Goal: Task Accomplishment & Management: Manage account settings

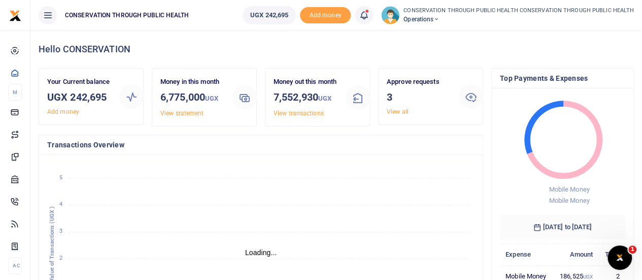
scroll to position [8, 8]
click at [388, 113] on link "View all" at bounding box center [398, 111] width 22 height 7
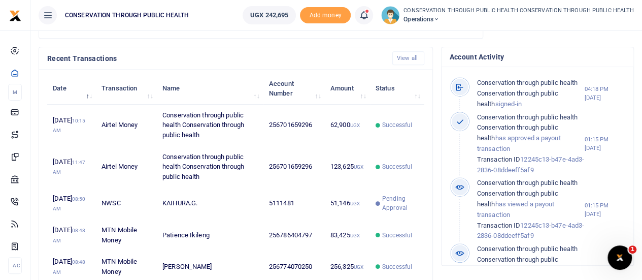
scroll to position [301, 0]
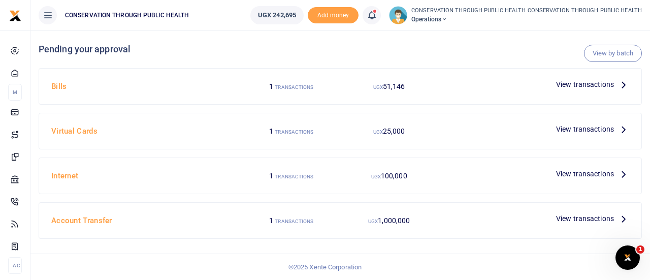
click at [618, 85] on icon at bounding box center [623, 84] width 11 height 11
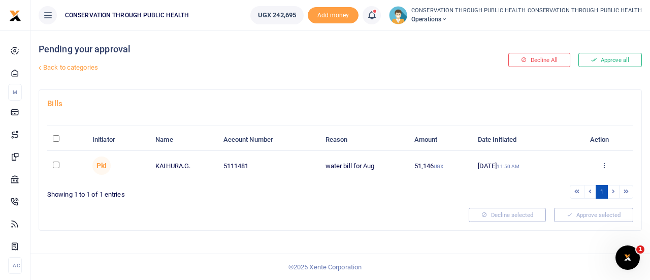
click at [58, 166] on input "checkbox" at bounding box center [56, 164] width 7 height 7
checkbox input "true"
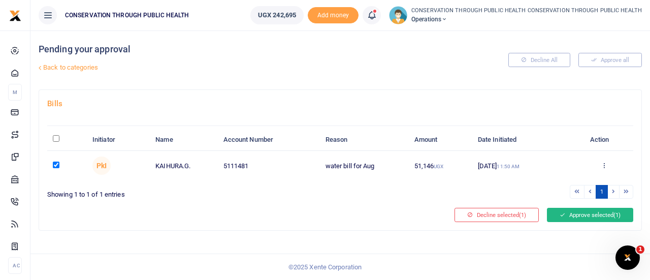
click at [582, 213] on button "Approve selected (1)" at bounding box center [590, 215] width 86 height 14
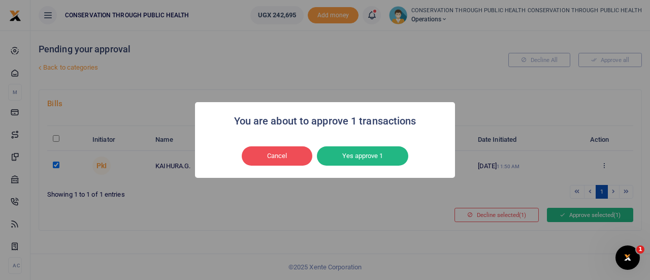
click at [376, 164] on button "Yes approve 1" at bounding box center [362, 155] width 91 height 19
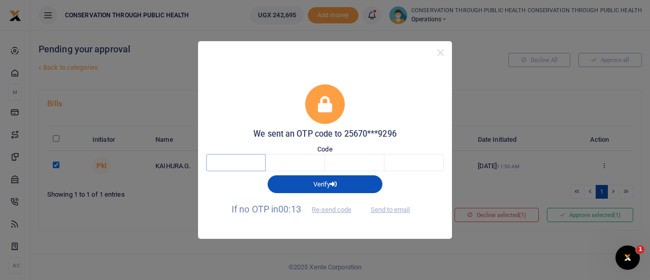
click at [223, 160] on input "text" at bounding box center [235, 162] width 59 height 17
type input "5"
type input "6"
type input "5"
type input "3"
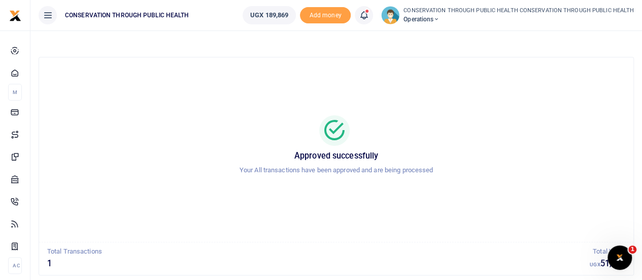
scroll to position [58, 0]
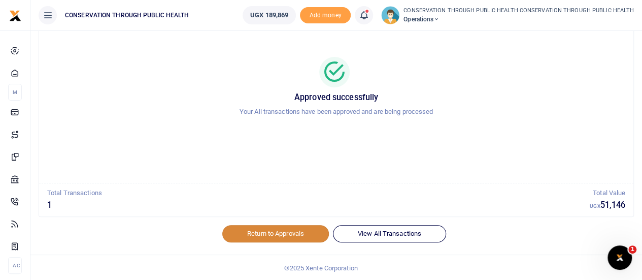
click at [258, 231] on link "Return to Approvals" at bounding box center [275, 233] width 107 height 17
click at [246, 238] on link "Return to Approvals" at bounding box center [275, 233] width 107 height 17
click at [276, 235] on link "Return to Approvals" at bounding box center [275, 233] width 107 height 17
click at [274, 232] on link "Return to Approvals" at bounding box center [275, 233] width 107 height 17
click at [263, 238] on link "Return to Approvals" at bounding box center [275, 233] width 107 height 17
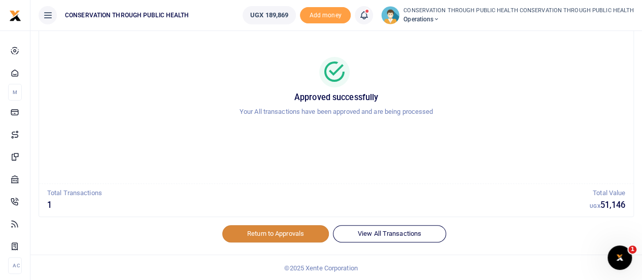
click at [270, 234] on link "Return to Approvals" at bounding box center [275, 233] width 107 height 17
